Goal: Book appointment/travel/reservation

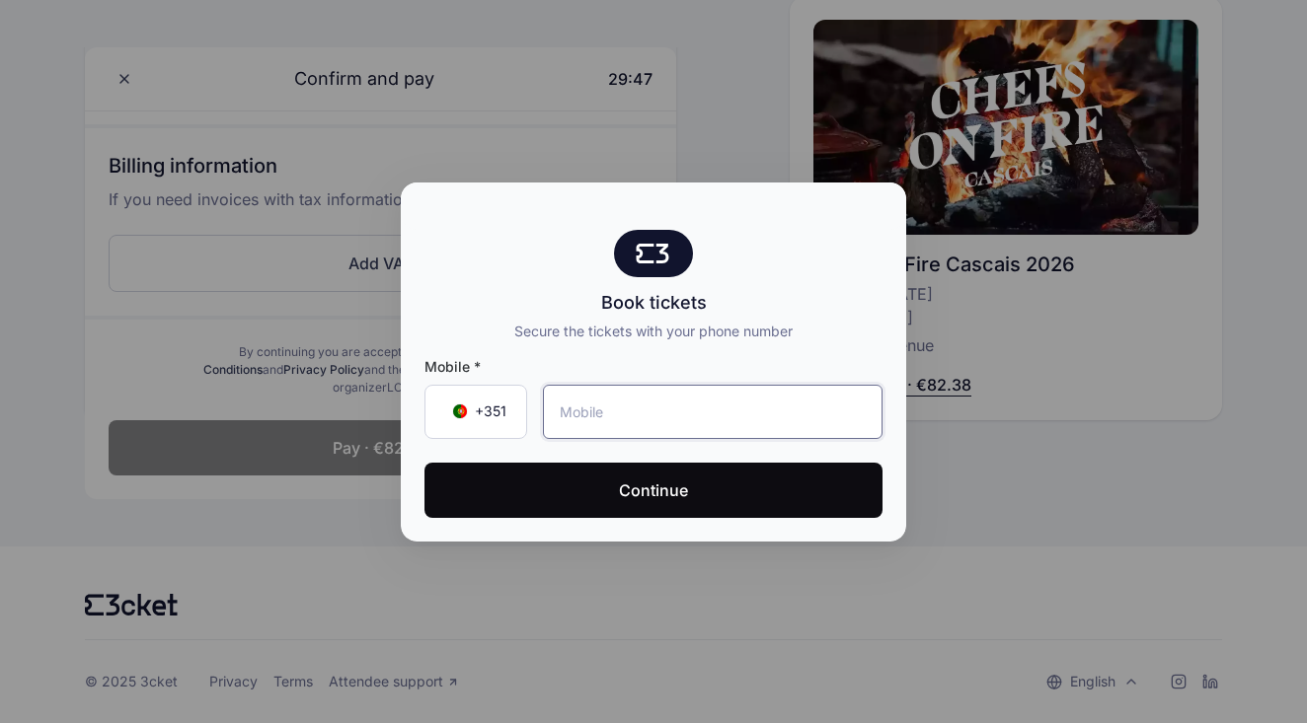
scroll to position [497, 0]
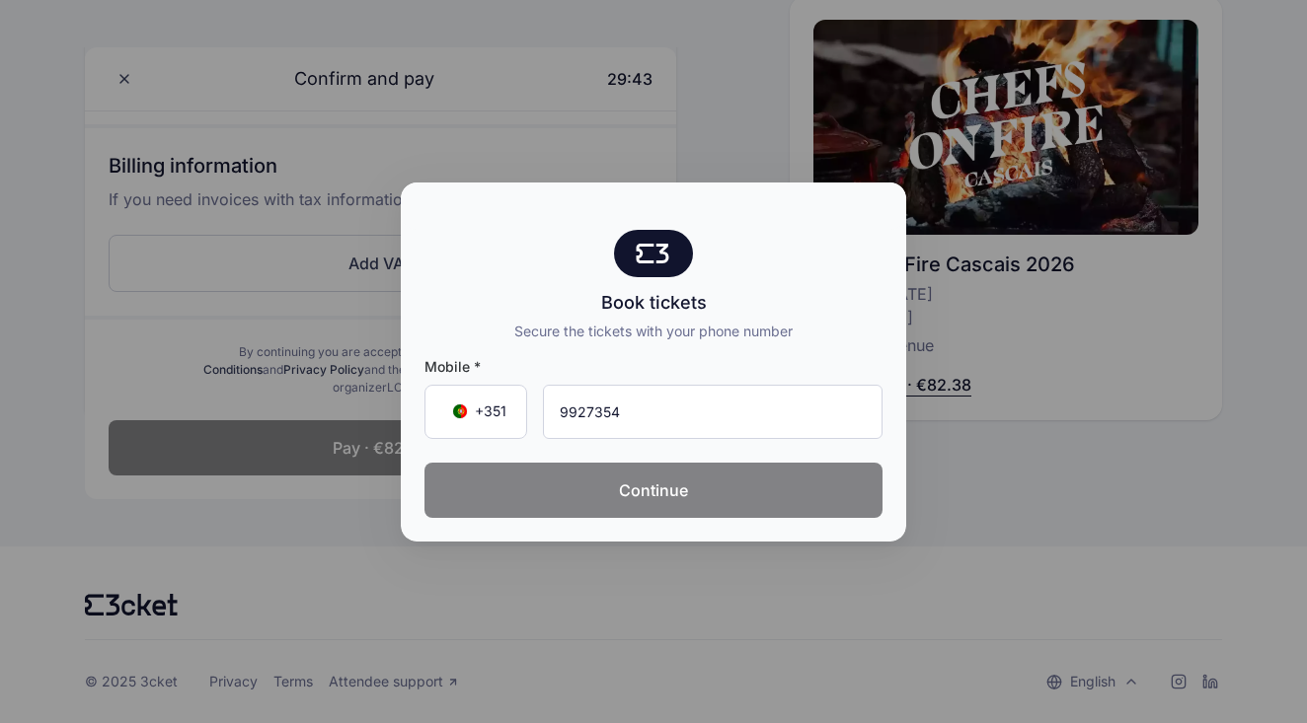
click at [613, 500] on button "Continue" at bounding box center [653, 490] width 458 height 55
click at [642, 516] on button "Continue" at bounding box center [653, 490] width 458 height 55
click at [676, 486] on button "Continue" at bounding box center [653, 490] width 458 height 55
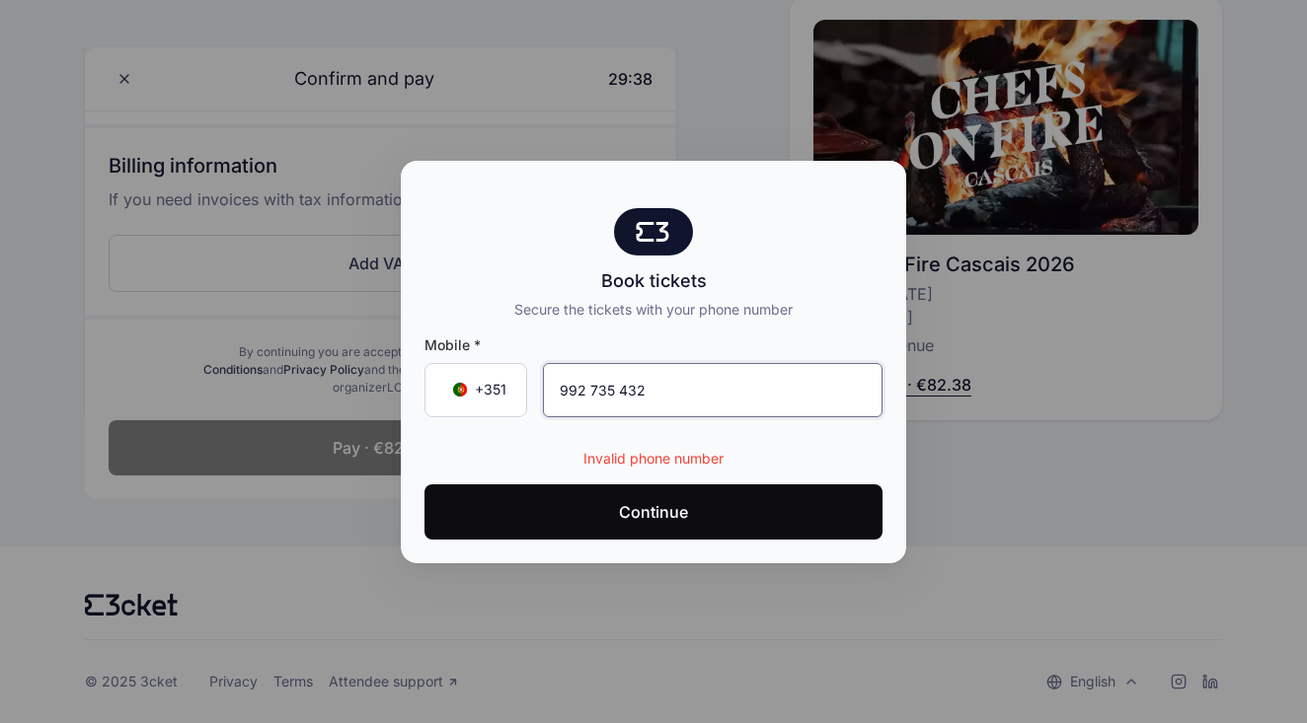
click at [574, 387] on input "992 735 432" at bounding box center [713, 390] width 340 height 54
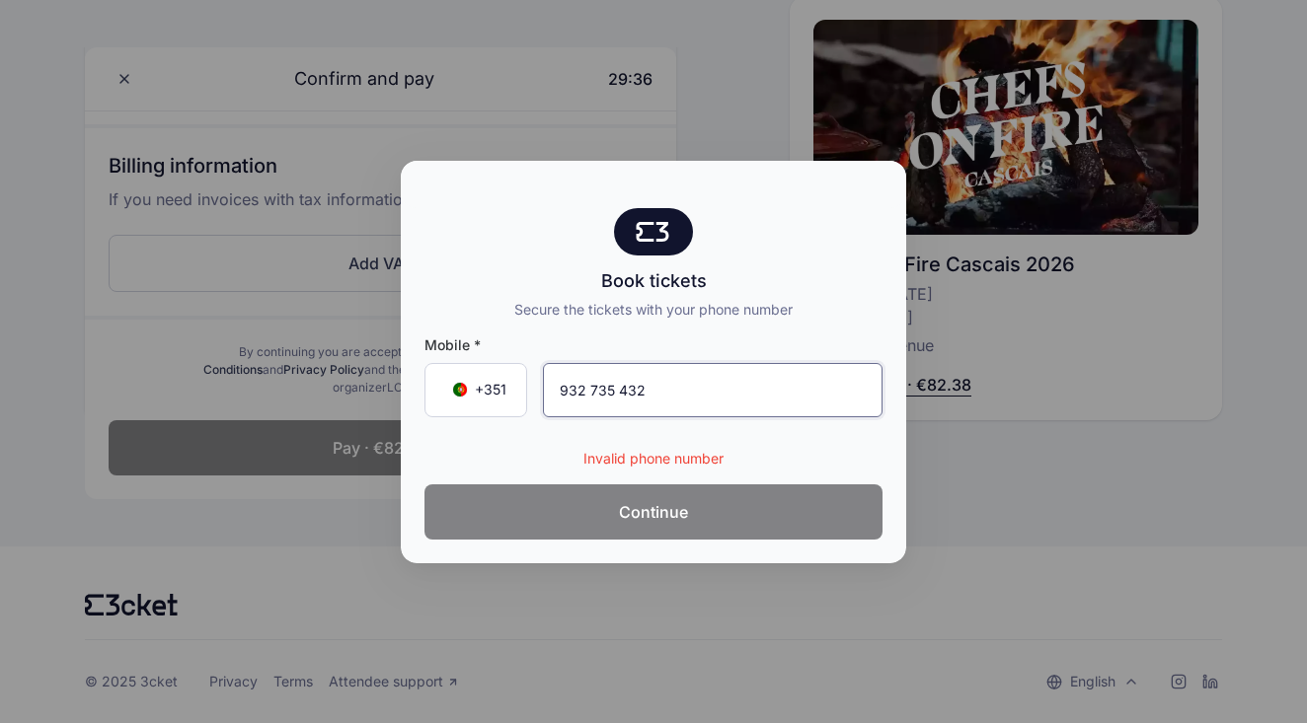
type input "932 735 432"
click at [571, 516] on button "Continue" at bounding box center [653, 512] width 458 height 55
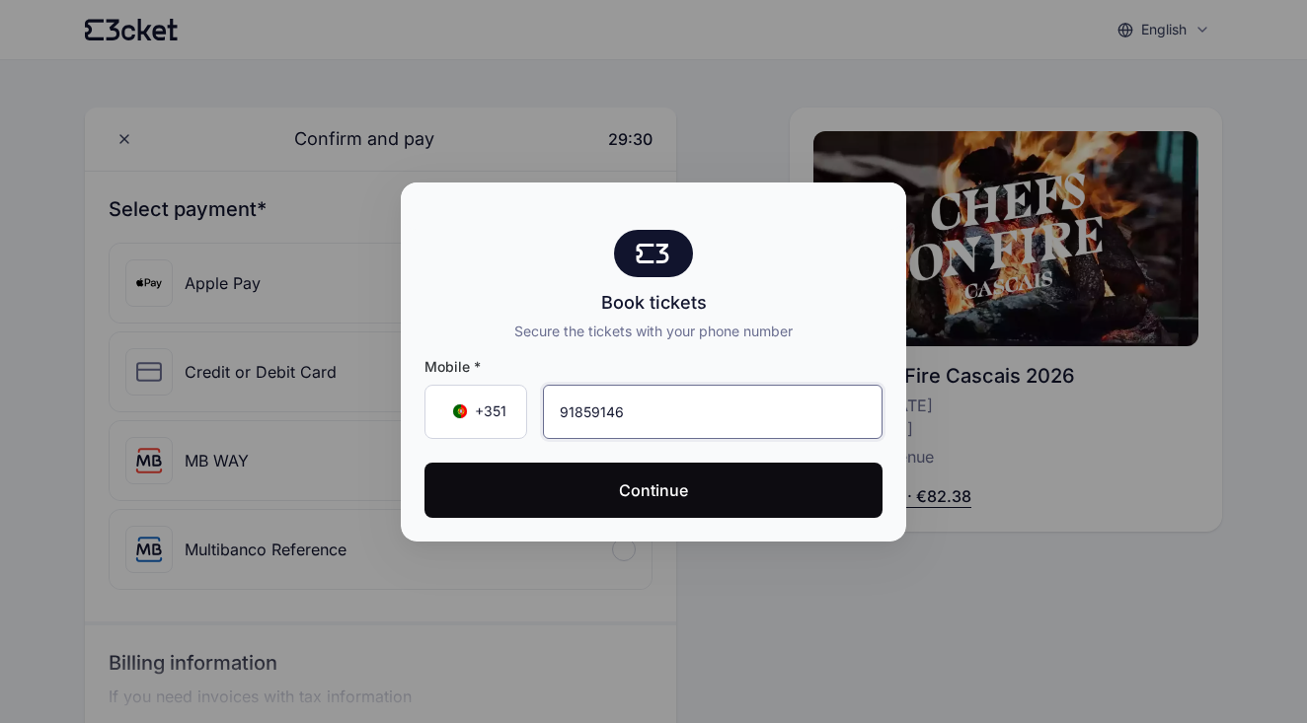
type input "918 591 462"
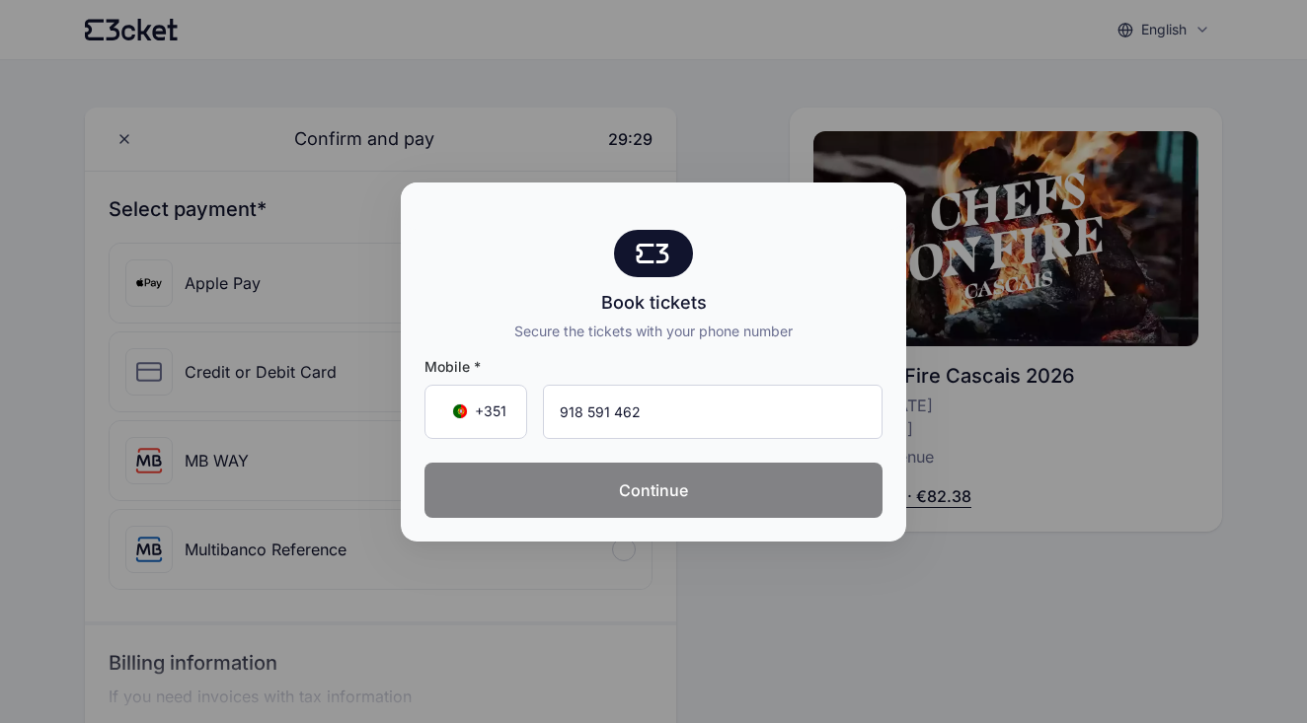
click at [821, 490] on button "Continue" at bounding box center [653, 490] width 458 height 55
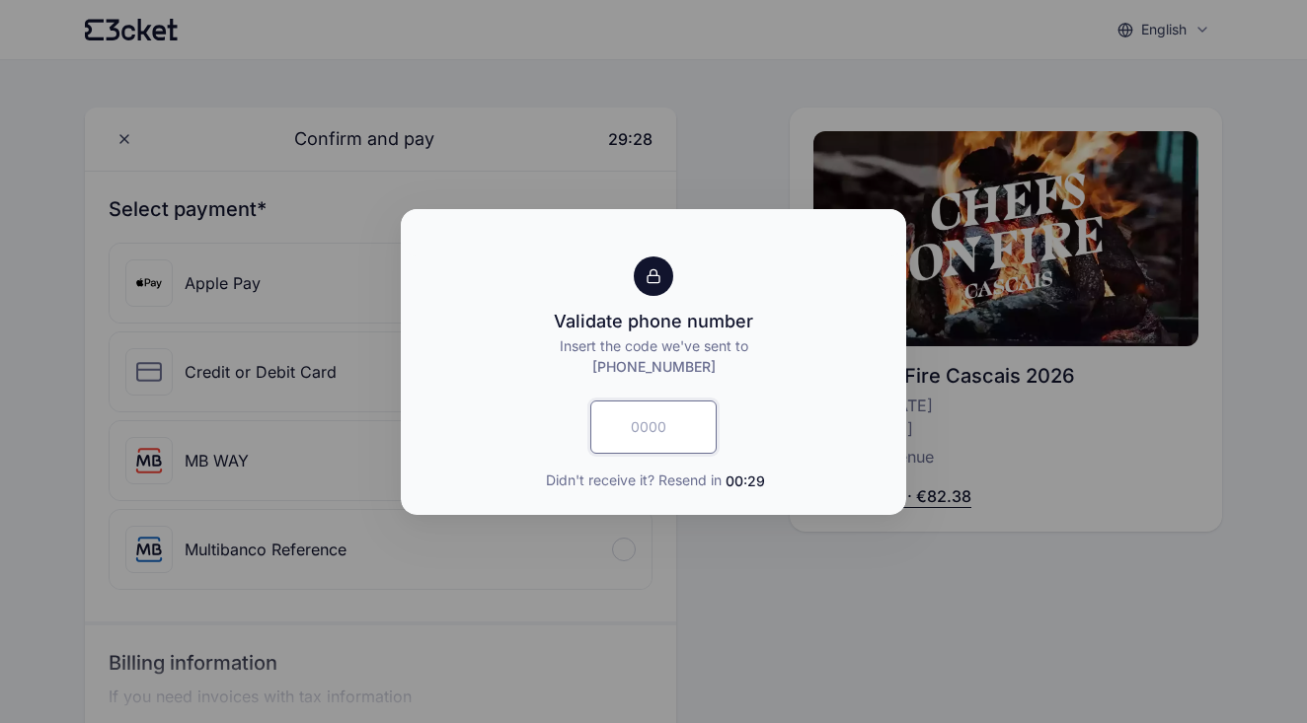
click at [707, 428] on input "text" at bounding box center [653, 427] width 126 height 53
type input "7696"
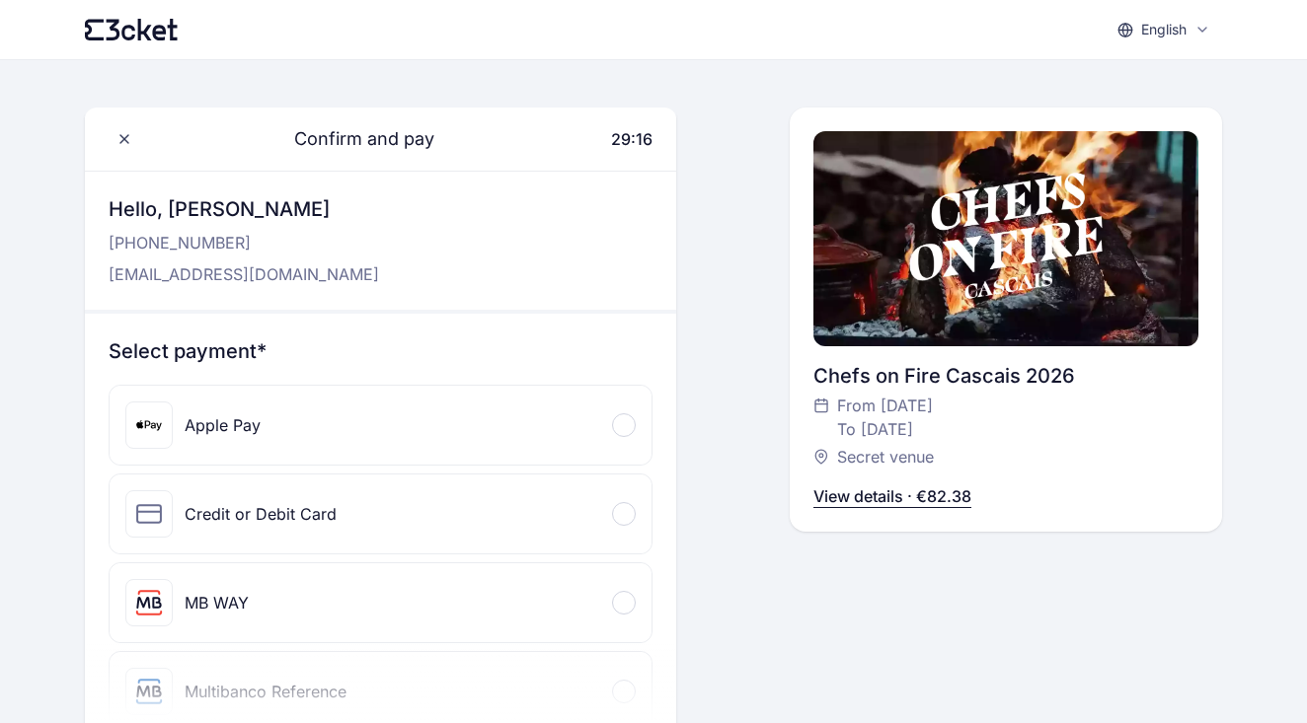
click at [631, 422] on div at bounding box center [624, 426] width 24 height 24
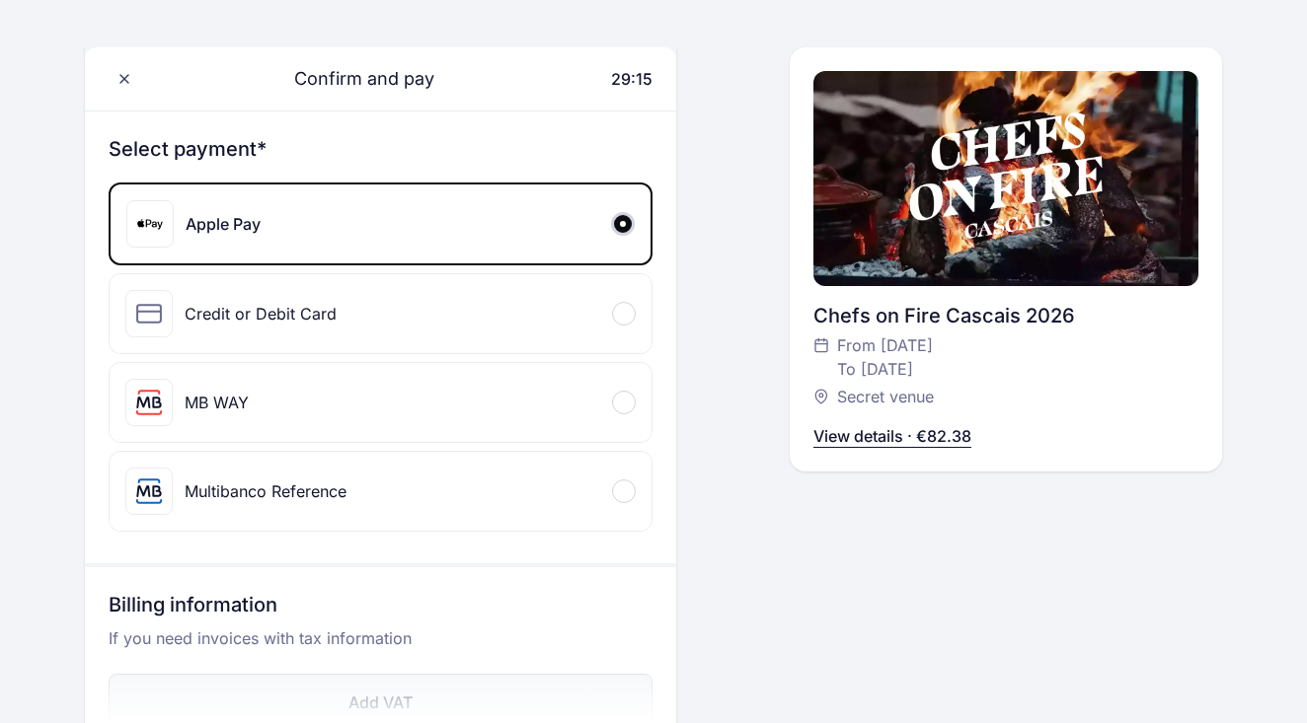
scroll to position [132, 0]
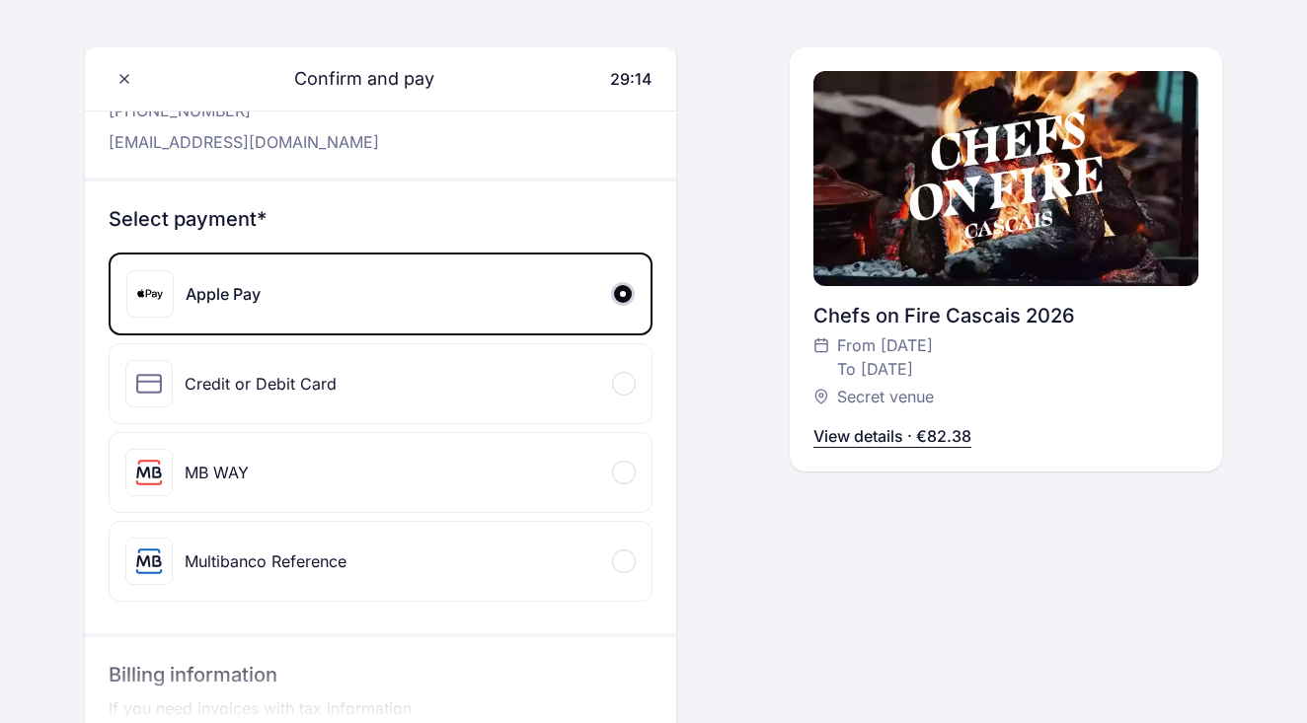
click at [628, 382] on div at bounding box center [624, 384] width 24 height 24
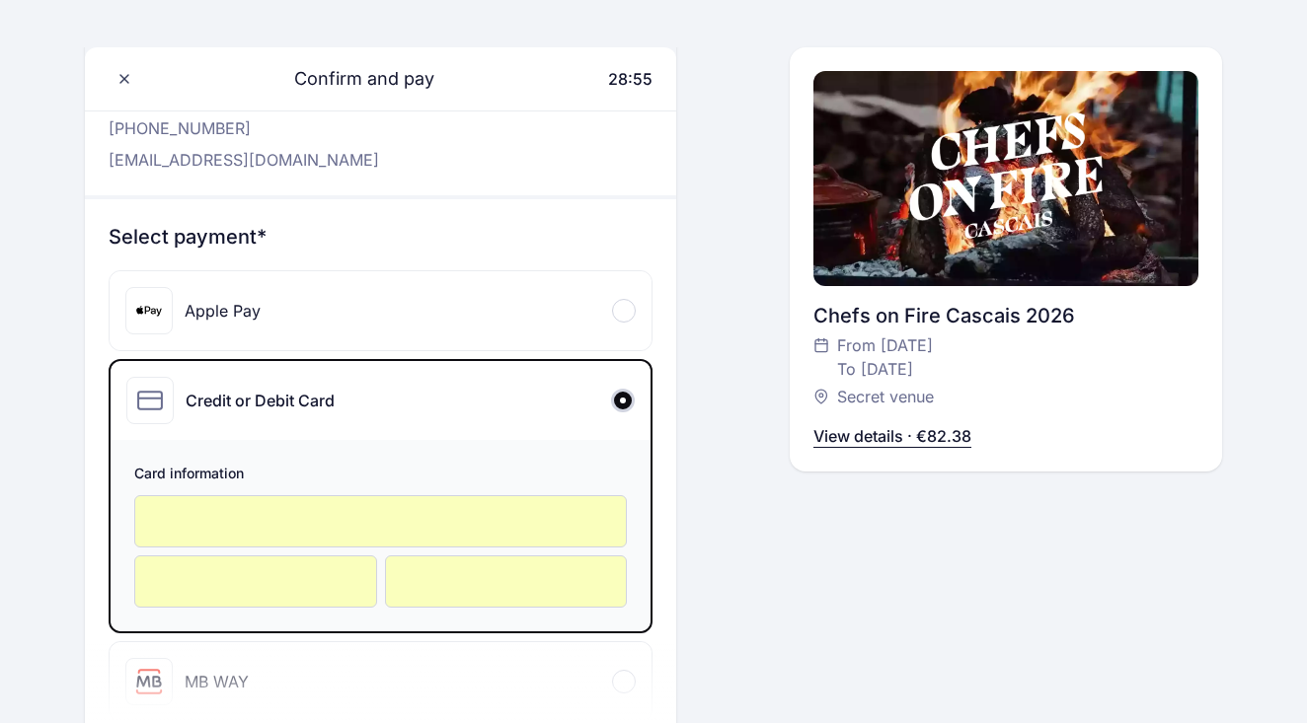
scroll to position [0, 0]
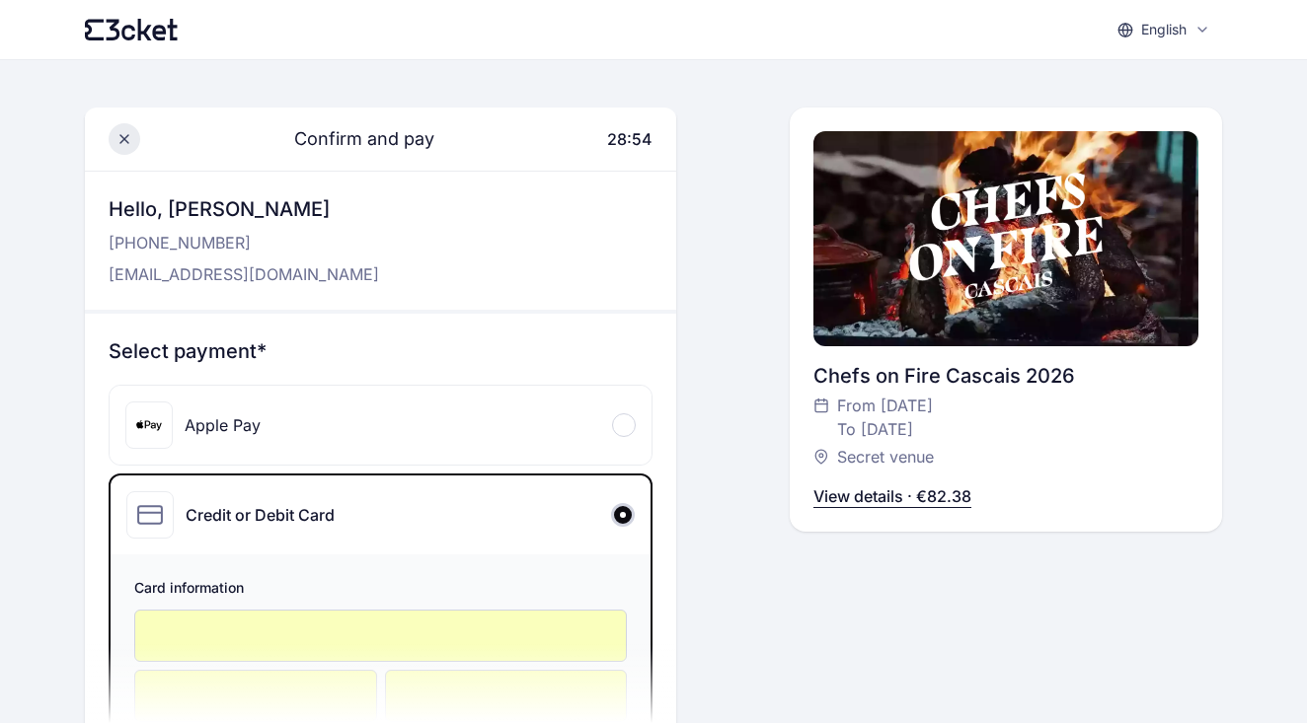
click at [132, 143] on span at bounding box center [125, 139] width 32 height 32
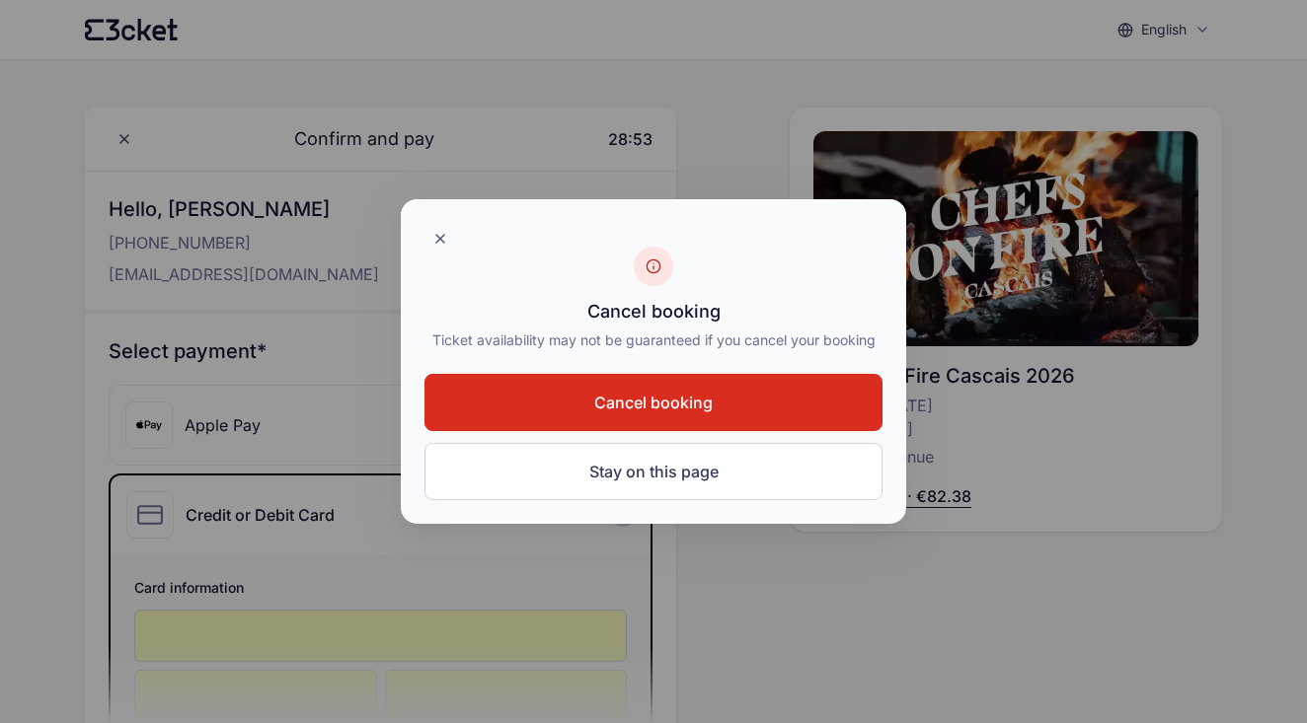
click at [740, 397] on button "Cancel booking" at bounding box center [653, 402] width 458 height 57
